Goal: Find specific page/section: Find specific page/section

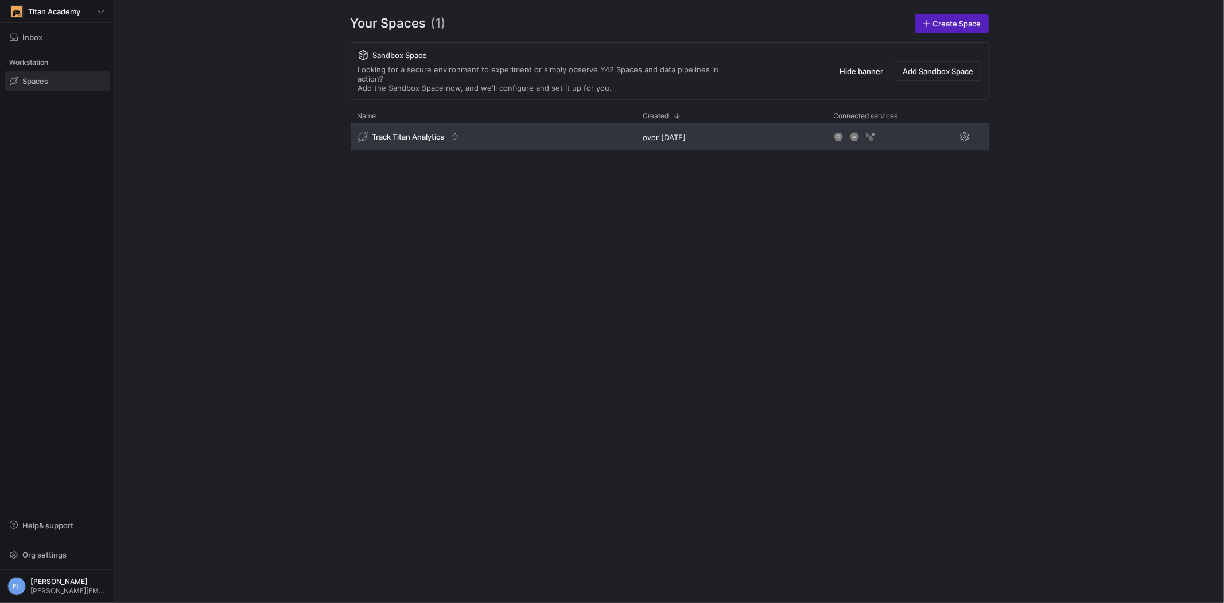
click at [381, 123] on div "Track Titan Analytics" at bounding box center [494, 137] width 286 height 28
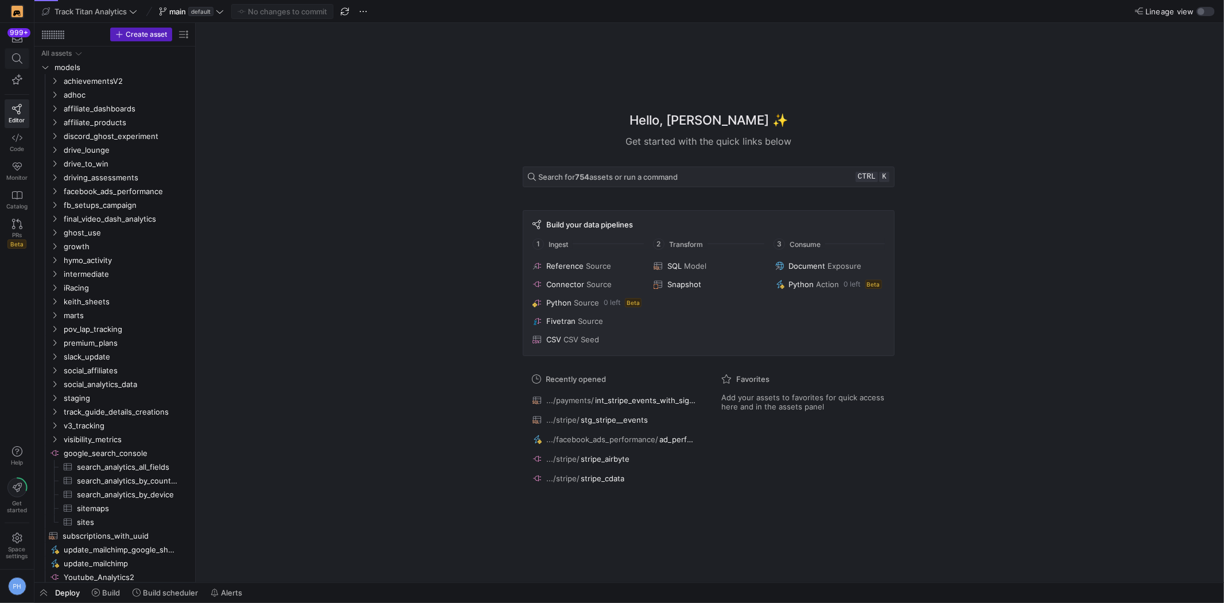
click at [7, 59] on span at bounding box center [17, 59] width 24 height 20
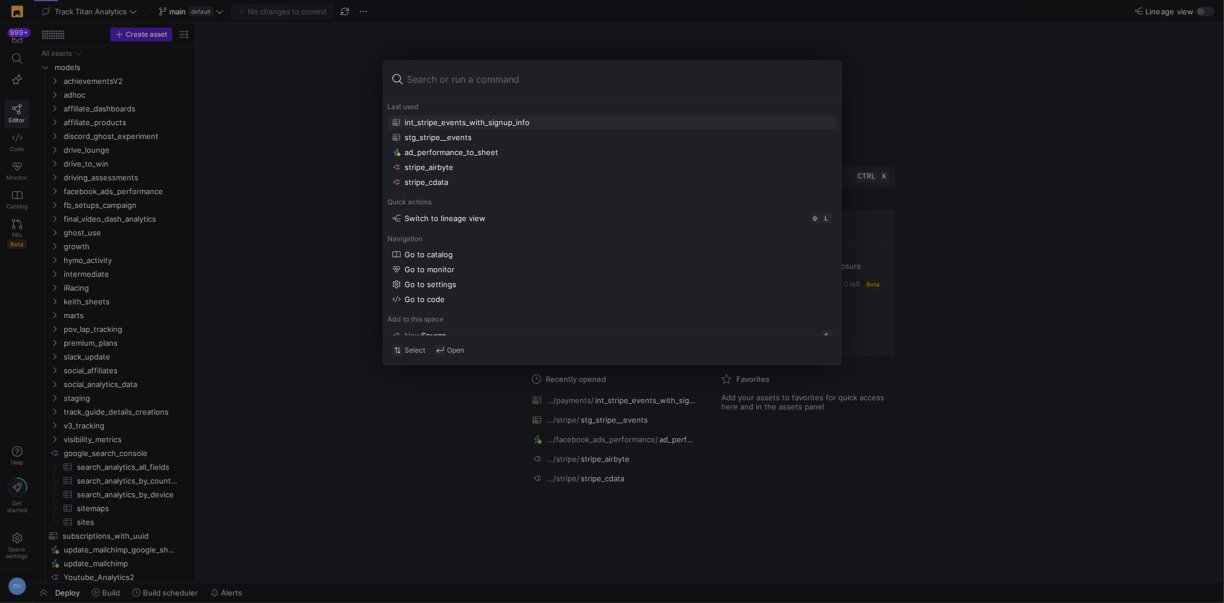
click at [457, 122] on div "int_stripe_events_with_signup_info" at bounding box center [467, 122] width 125 height 9
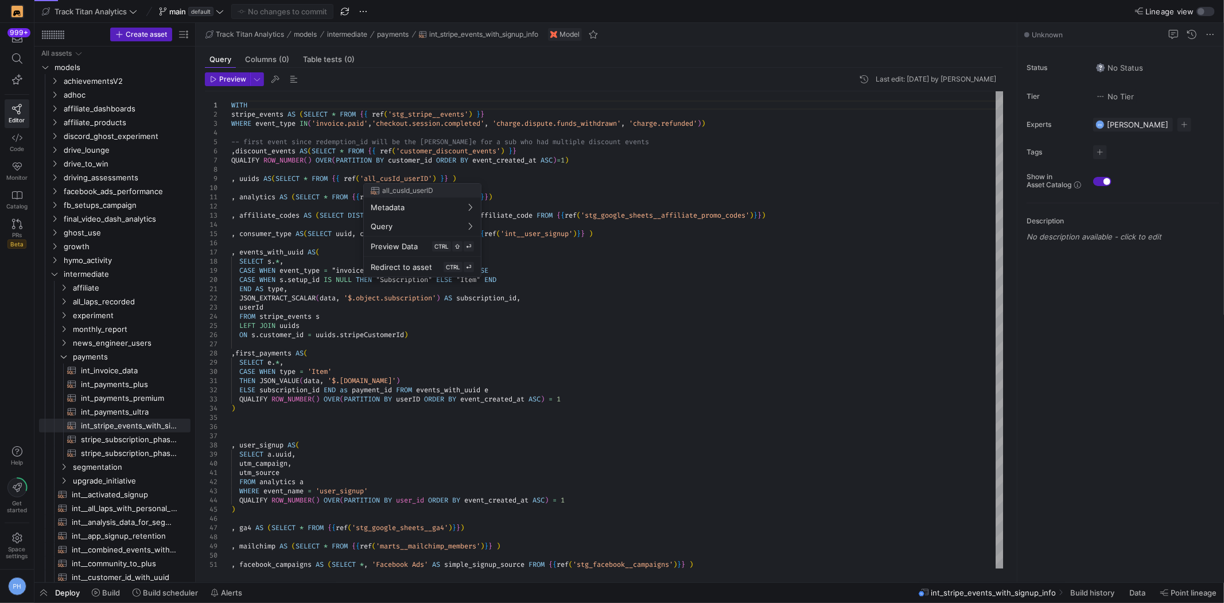
click at [630, 209] on div at bounding box center [612, 301] width 1224 height 603
